Goal: Transaction & Acquisition: Purchase product/service

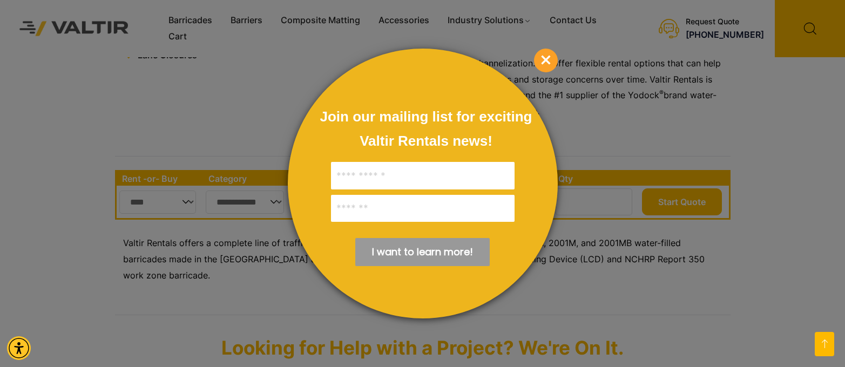
scroll to position [331, 0]
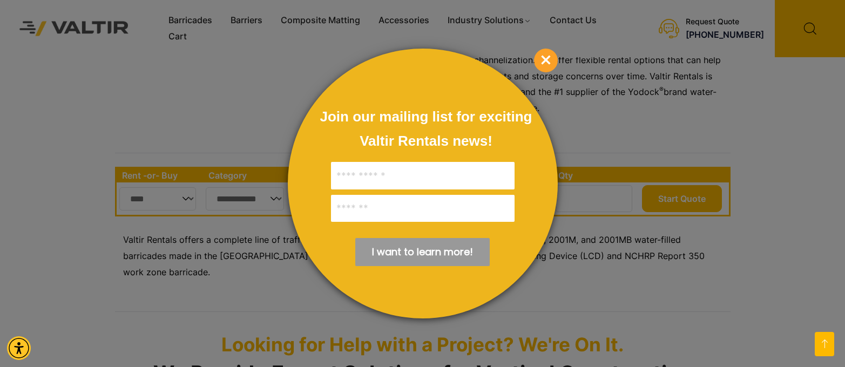
click at [369, 94] on div at bounding box center [423, 184] width 270 height 270
click at [545, 63] on span "×" at bounding box center [546, 61] width 24 height 24
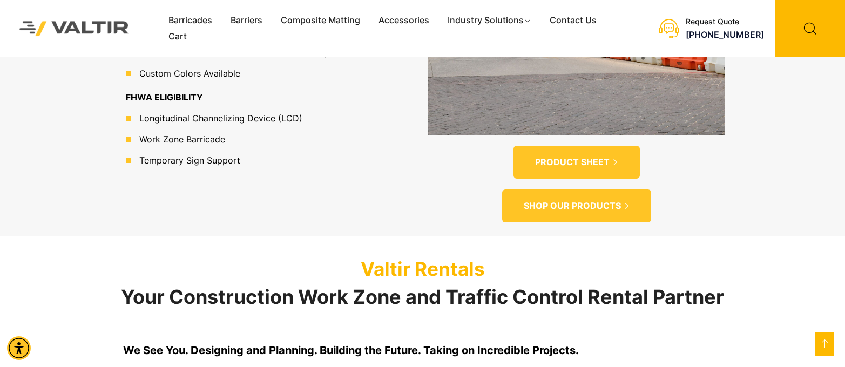
scroll to position [856, 0]
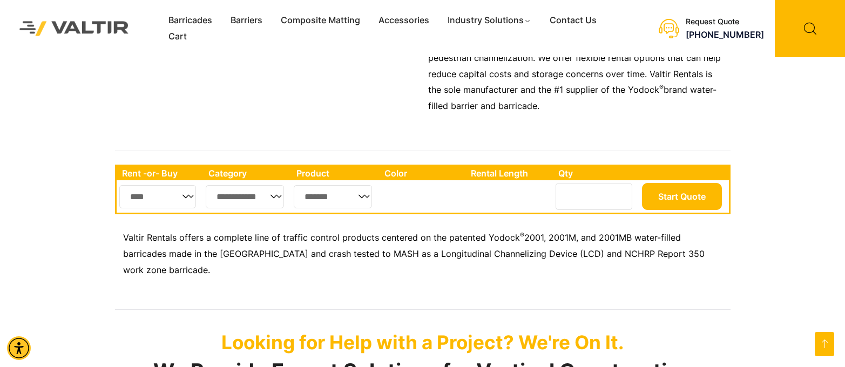
click at [185, 185] on select "**** ***" at bounding box center [157, 196] width 77 height 23
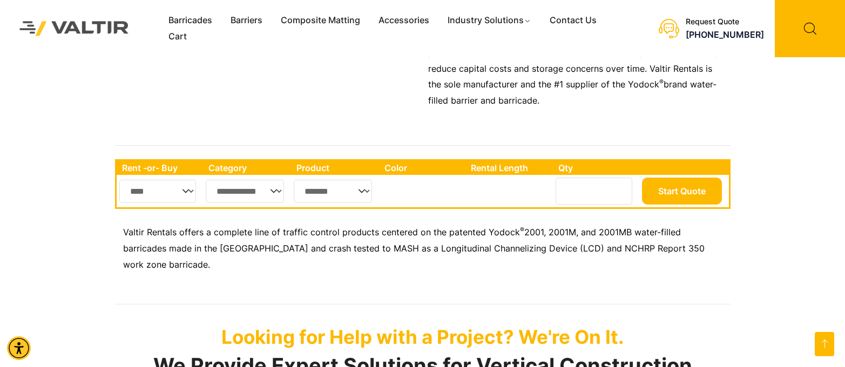
scroll to position [340, 0]
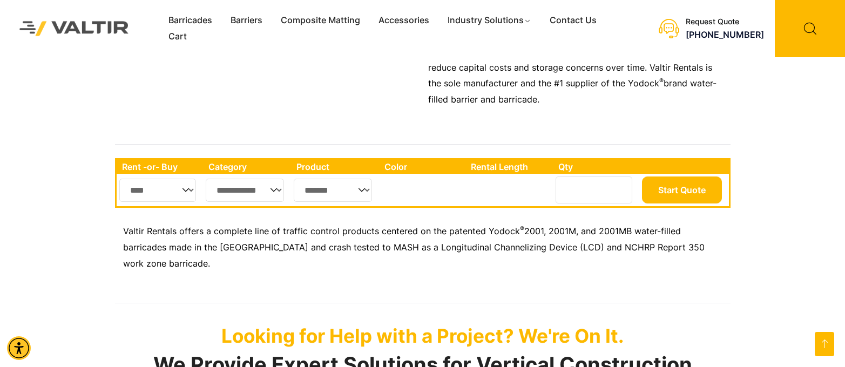
click at [272, 179] on select "**********" at bounding box center [245, 190] width 79 height 23
select select "**"
click at [206, 179] on select "**********" at bounding box center [245, 190] width 79 height 23
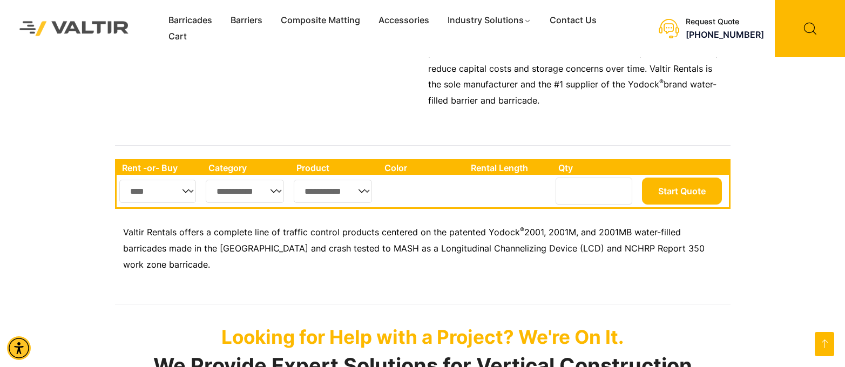
click at [361, 180] on select "**********" at bounding box center [333, 191] width 78 height 23
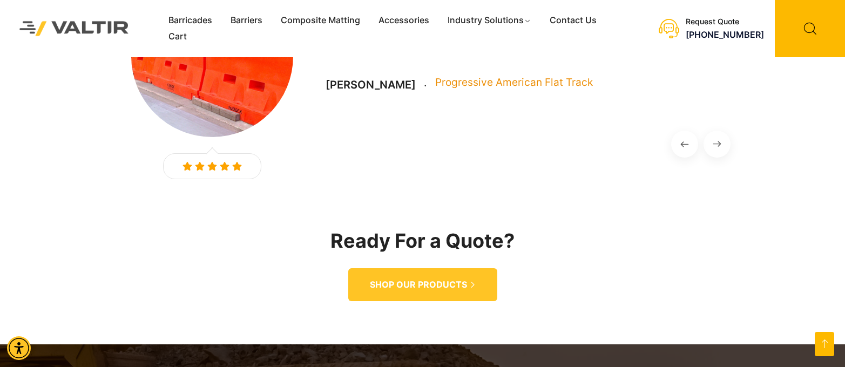
scroll to position [1401, 0]
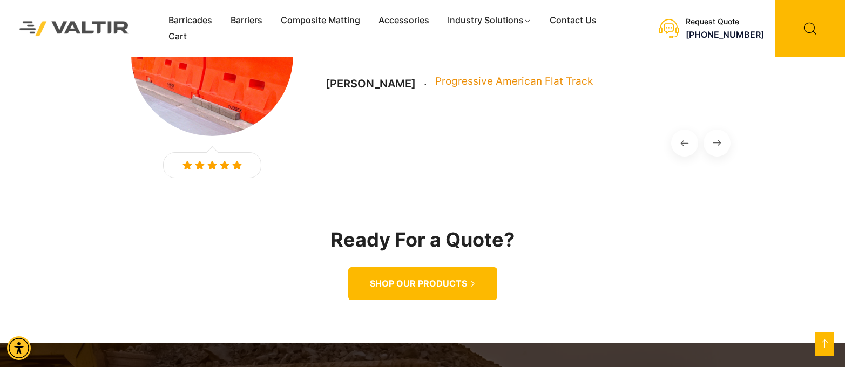
click at [433, 278] on span "SHOP OUR PRODUCTS" at bounding box center [418, 283] width 97 height 11
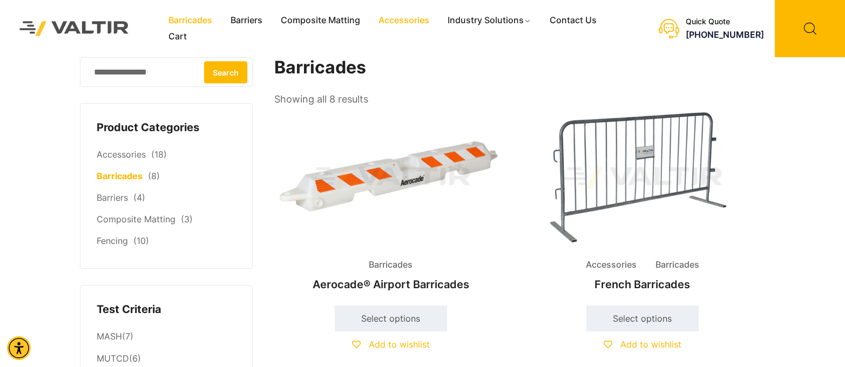
click at [407, 22] on link "Accessories" at bounding box center [403, 20] width 69 height 16
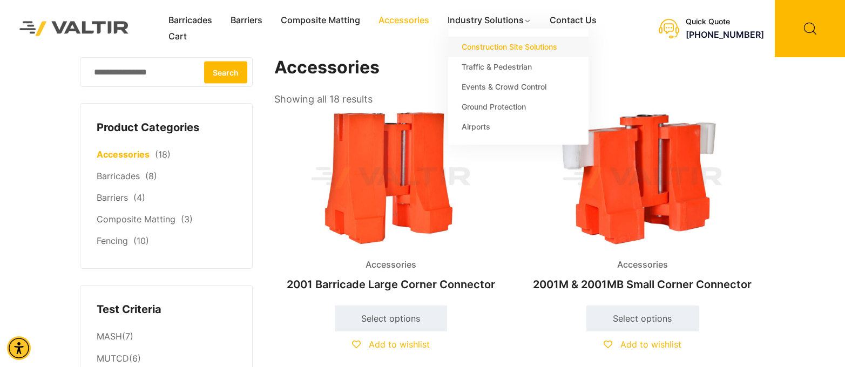
click at [493, 46] on link "Construction Site Solutions" at bounding box center [518, 47] width 140 height 20
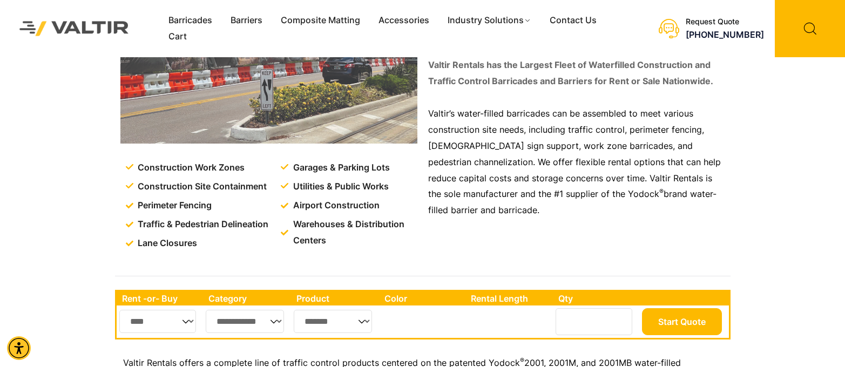
scroll to position [144, 0]
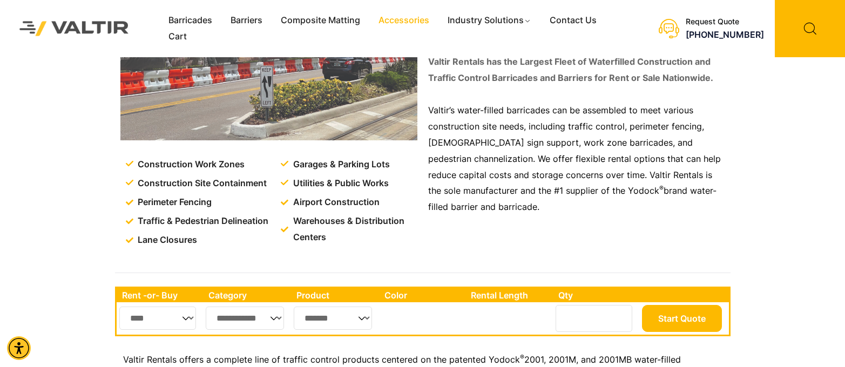
click at [410, 19] on link "Accessories" at bounding box center [403, 20] width 69 height 16
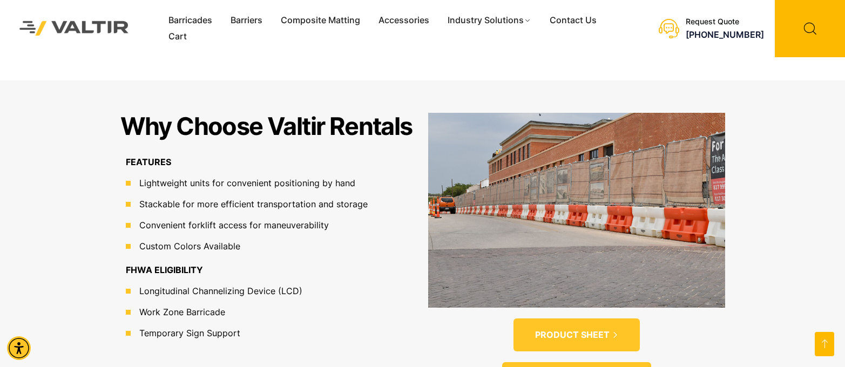
scroll to position [690, 0]
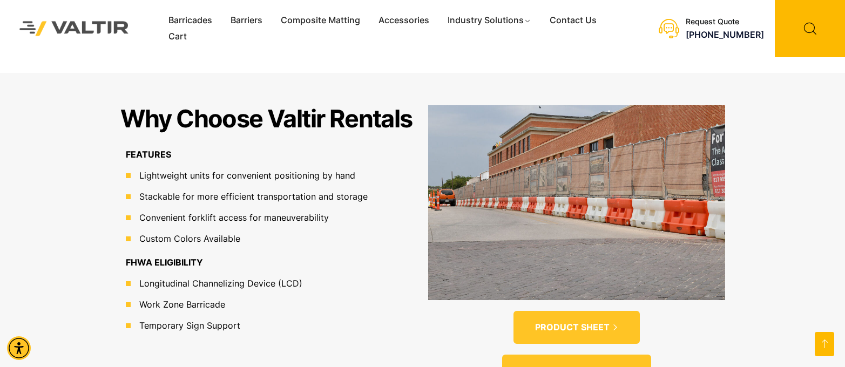
click at [337, 169] on span "Lightweight units for convenient positioning by hand" at bounding box center [246, 175] width 219 height 13
drag, startPoint x: 321, startPoint y: 146, endPoint x: 315, endPoint y: 146, distance: 6.0
click at [321, 169] on span "Lightweight units for convenient positioning by hand" at bounding box center [246, 175] width 219 height 13
click at [311, 169] on span "Lightweight units for convenient positioning by hand" at bounding box center [246, 175] width 219 height 13
click at [308, 169] on span "Lightweight units for convenient positioning by hand" at bounding box center [246, 175] width 219 height 13
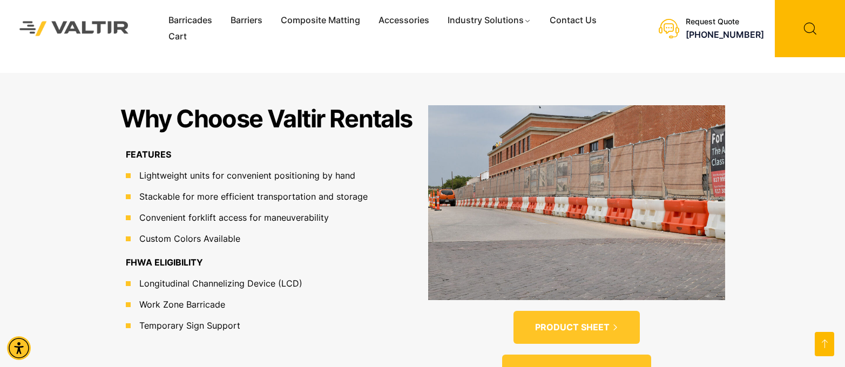
click at [300, 169] on span "Lightweight units for convenient positioning by hand" at bounding box center [246, 175] width 219 height 13
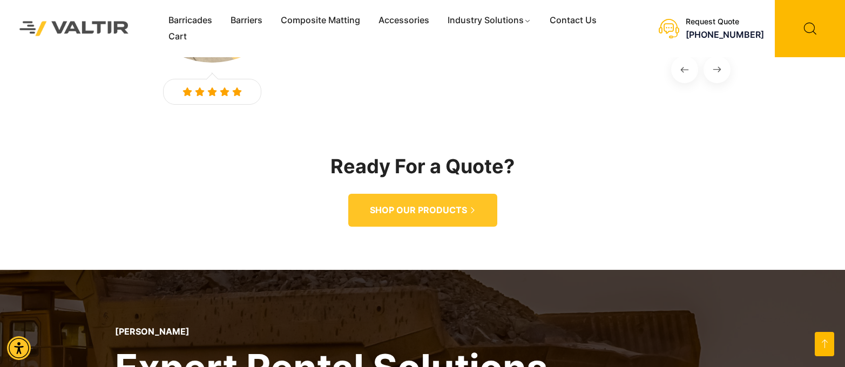
scroll to position [1490, 0]
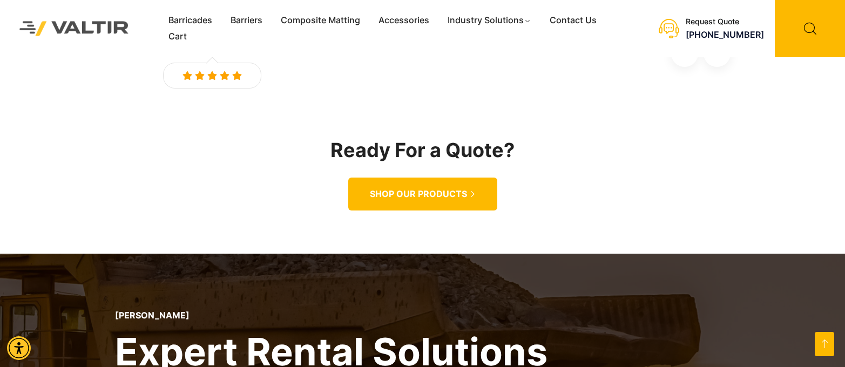
click at [382, 178] on link "SHOP OUR PRODUCTS" at bounding box center [422, 194] width 149 height 33
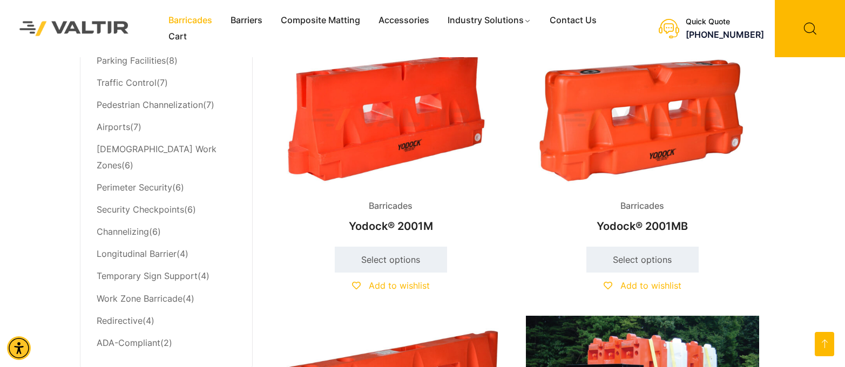
scroll to position [574, 0]
